Goal: Information Seeking & Learning: Learn about a topic

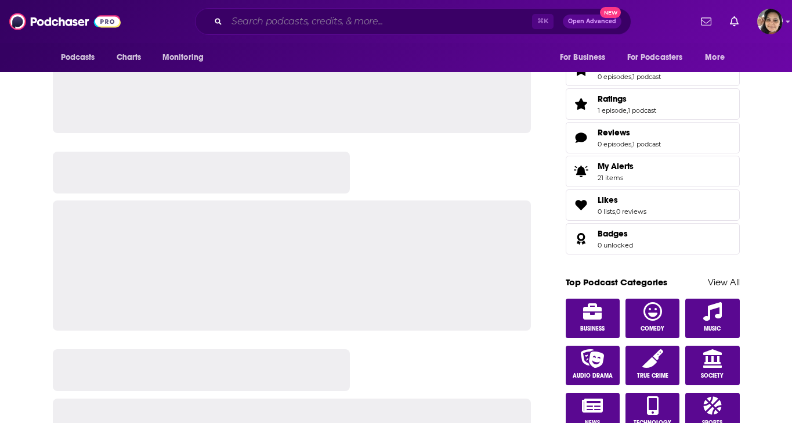
click at [267, 20] on input "Search podcasts, credits, & more..." at bounding box center [379, 21] width 305 height 19
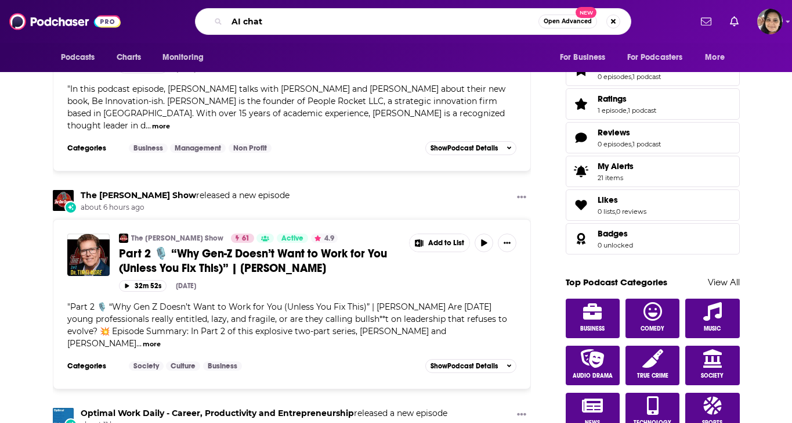
type input "AI chat"
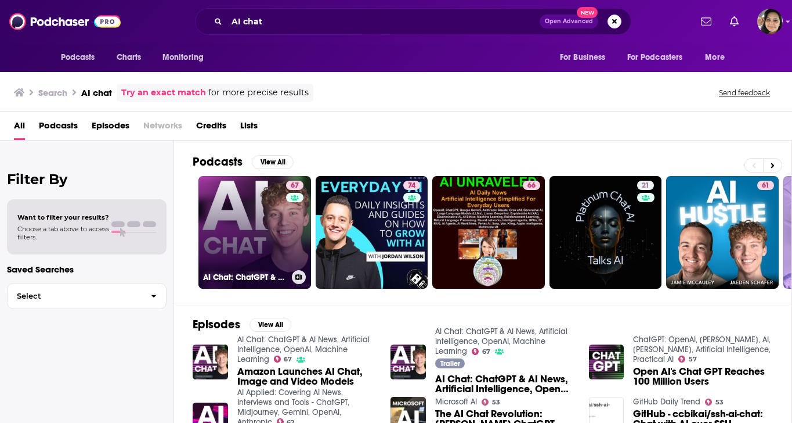
click at [262, 206] on link "67 AI Chat: ChatGPT & AI News, Artificial Intelligence, OpenAI, Machine Learning" at bounding box center [255, 232] width 113 height 113
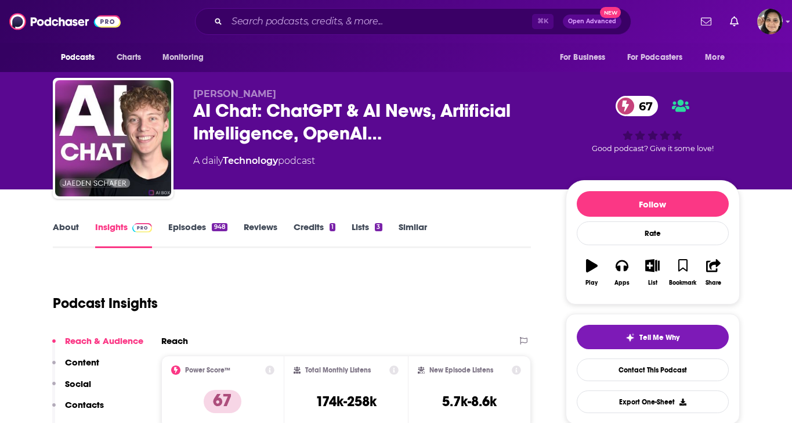
click at [181, 222] on link "Episodes 948" at bounding box center [197, 234] width 59 height 27
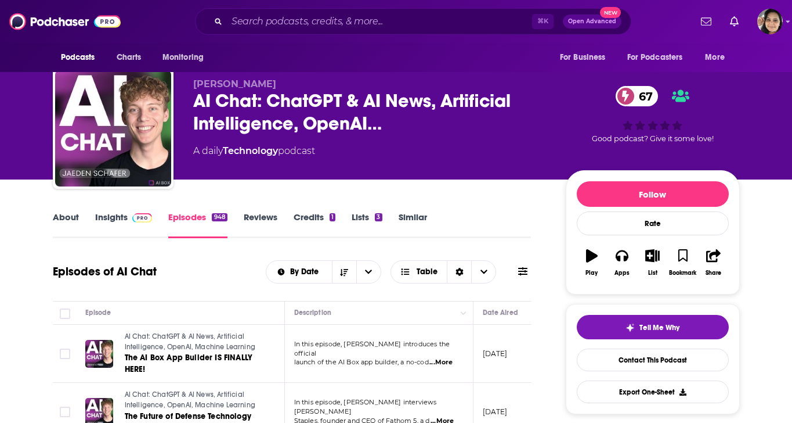
scroll to position [177, 0]
